Goal: Contribute content

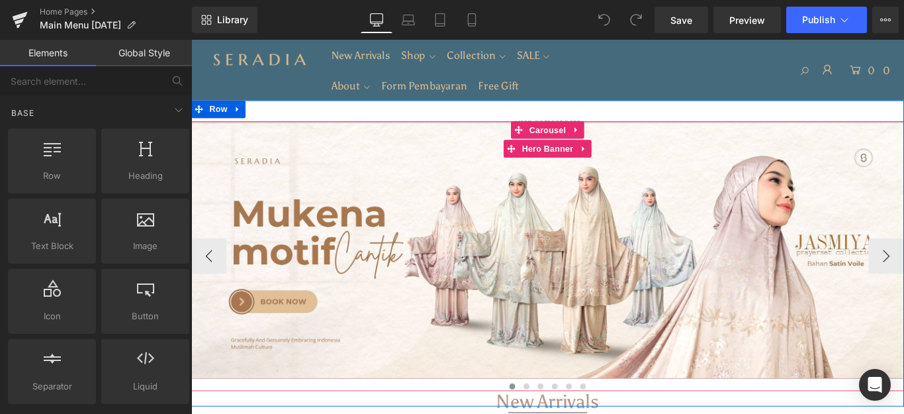
click at [773, 216] on div at bounding box center [591, 276] width 801 height 288
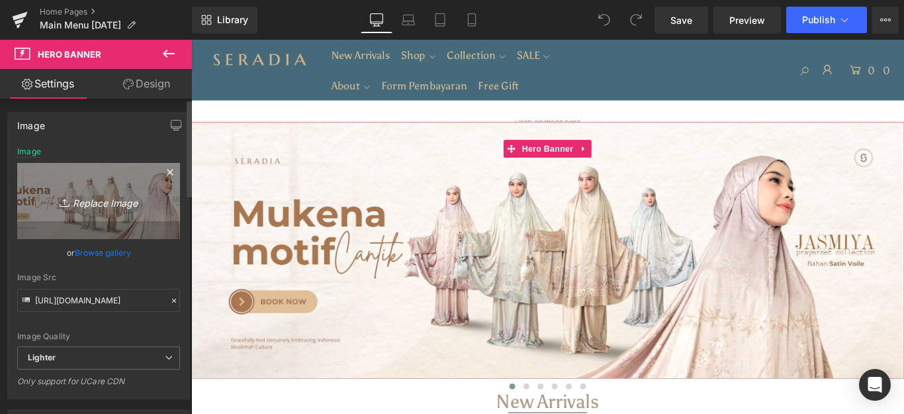
click at [97, 197] on icon "Replace Image" at bounding box center [99, 201] width 106 height 17
type input "C:\fakepath\Banner Website.jpg"
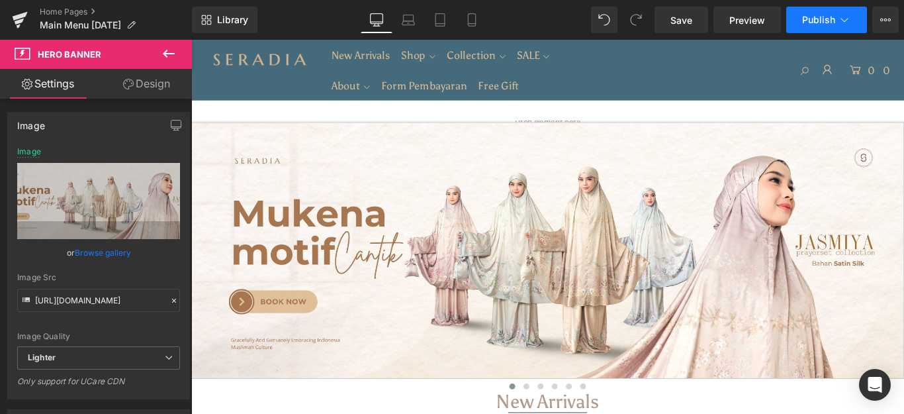
click at [809, 15] on span "Publish" at bounding box center [818, 20] width 33 height 11
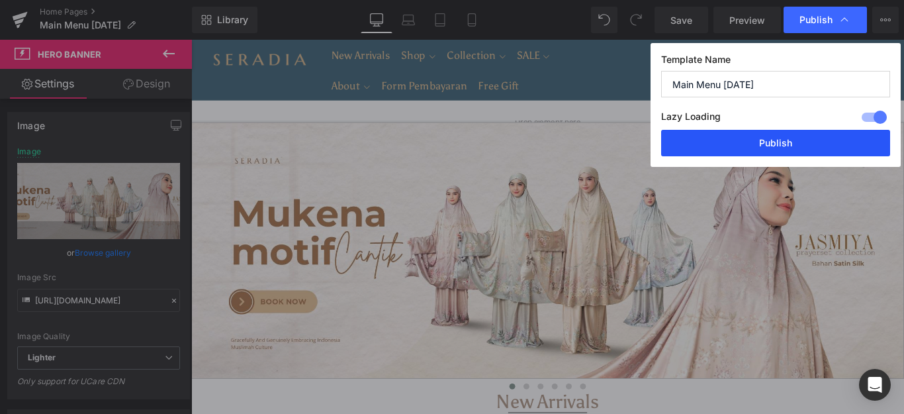
click at [757, 137] on button "Publish" at bounding box center [775, 143] width 229 height 26
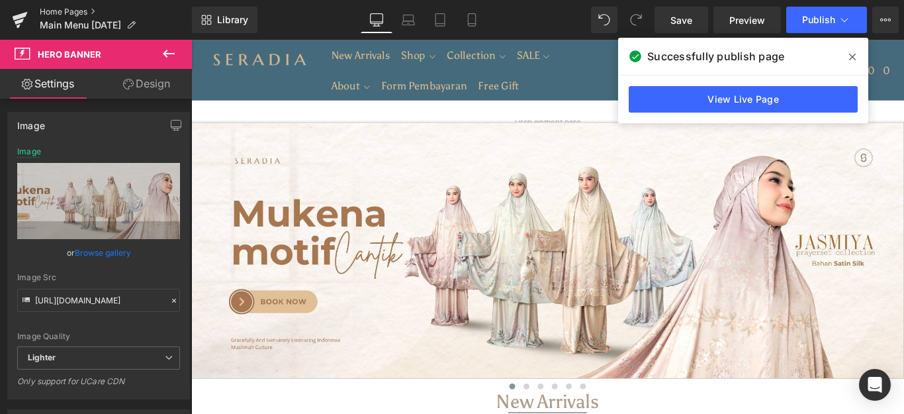
click at [57, 11] on link "Home Pages" at bounding box center [116, 12] width 152 height 11
